Goal: Information Seeking & Learning: Understand process/instructions

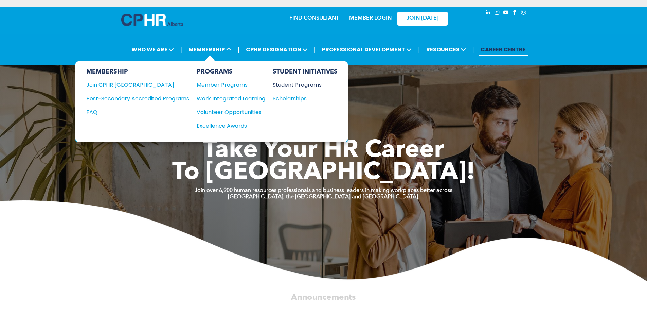
click at [295, 85] on div "Student Programs" at bounding box center [302, 85] width 58 height 8
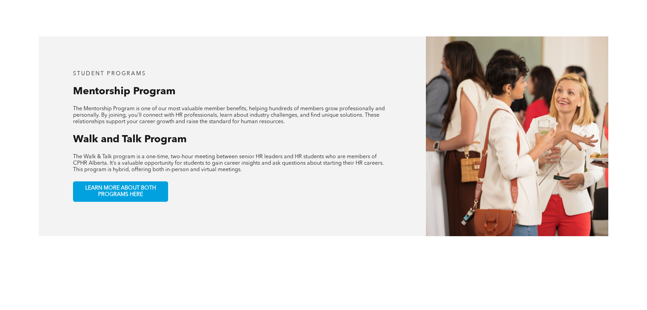
scroll to position [340, 0]
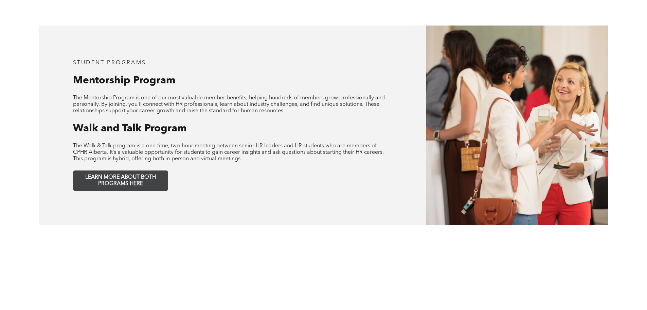
click at [152, 174] on span "LEARN MORE ABOUT BOTH PROGRAMS HERE" at bounding box center [121, 180] width 90 height 13
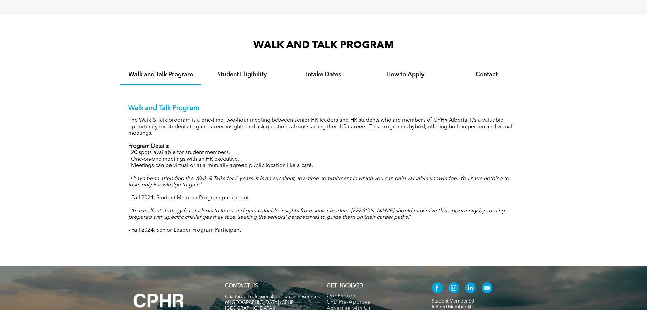
scroll to position [680, 0]
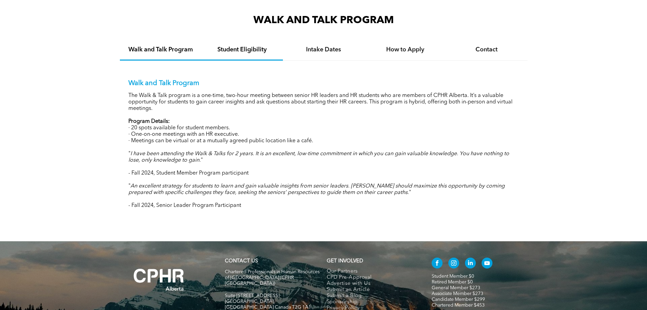
click at [241, 50] on h4 "Student Eligibility" at bounding box center [242, 49] width 69 height 7
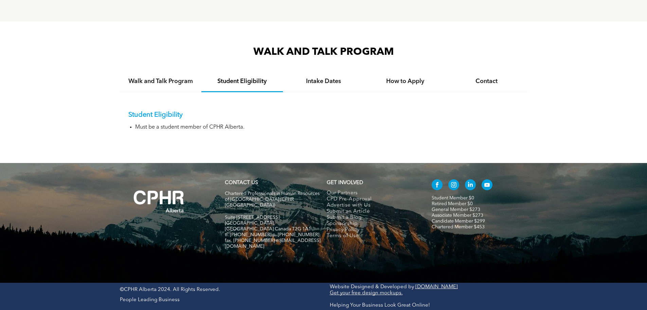
scroll to position [630, 0]
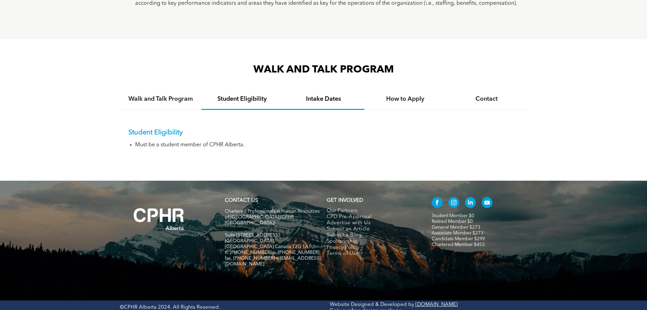
click at [305, 90] on div "Intake Dates" at bounding box center [324, 99] width 82 height 21
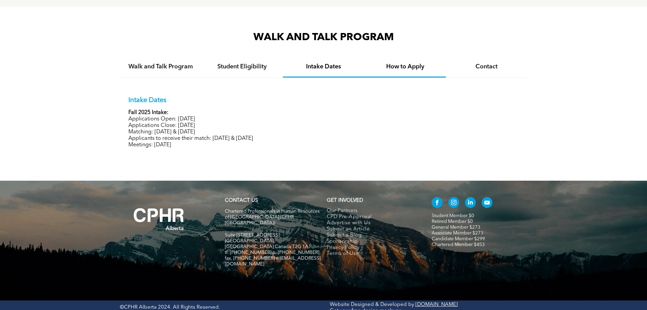
click at [403, 68] on h4 "How to Apply" at bounding box center [405, 66] width 69 height 7
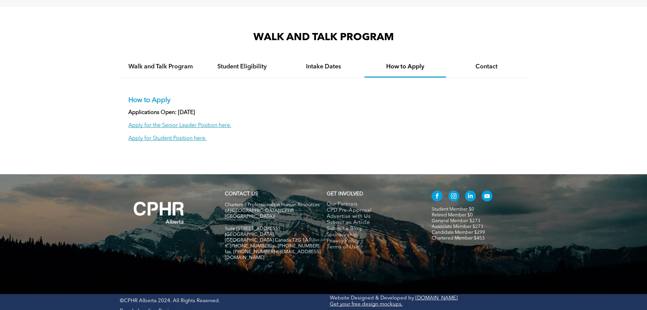
scroll to position [656, 0]
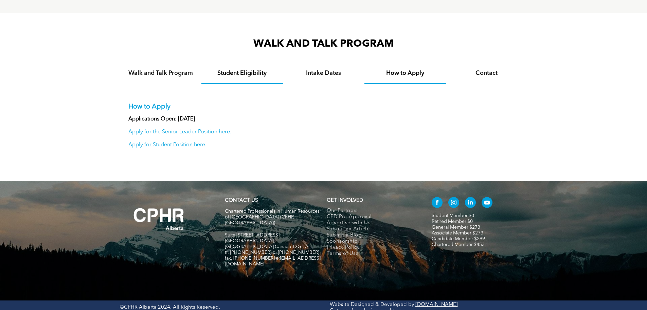
click at [247, 77] on div "Student Eligibility" at bounding box center [243, 73] width 82 height 21
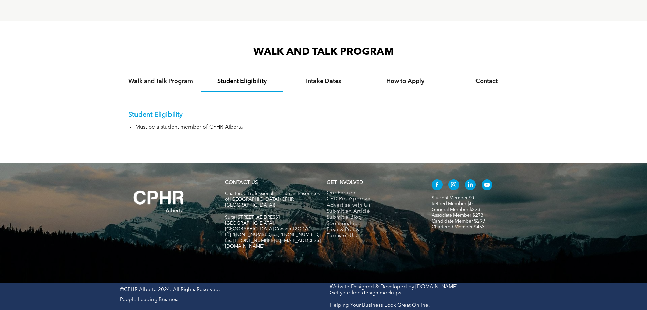
scroll to position [630, 0]
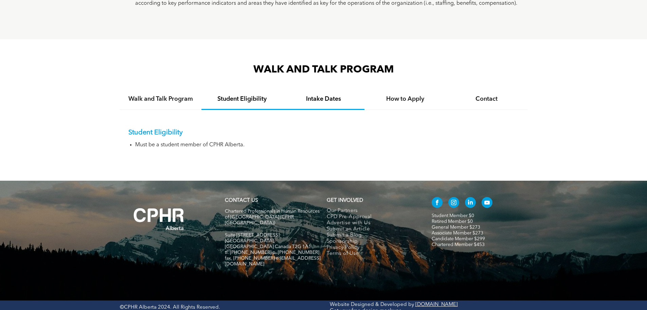
click at [318, 90] on div "Intake Dates" at bounding box center [324, 99] width 82 height 21
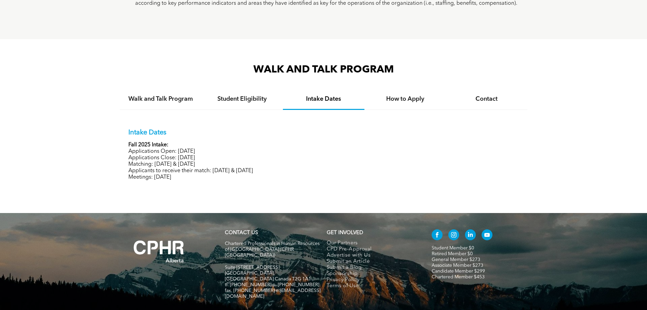
scroll to position [663, 0]
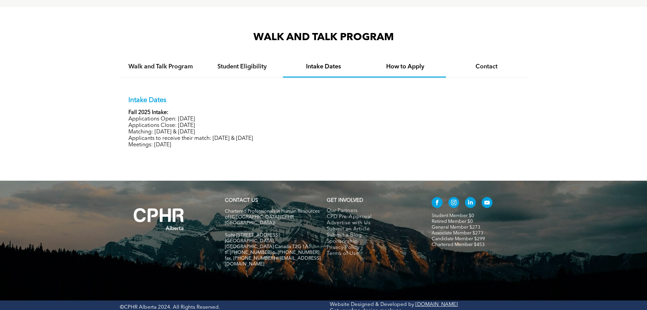
click at [413, 58] on div "How to Apply" at bounding box center [406, 67] width 82 height 21
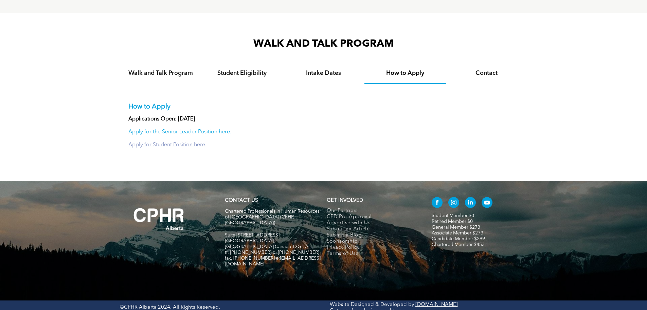
click at [191, 143] on link "Apply for Student Position here." at bounding box center [167, 144] width 78 height 5
